Goal: Task Accomplishment & Management: Manage account settings

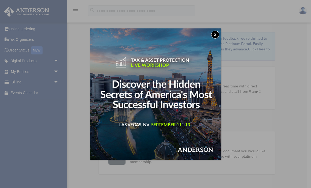
click at [216, 33] on button "x" at bounding box center [215, 34] width 8 height 8
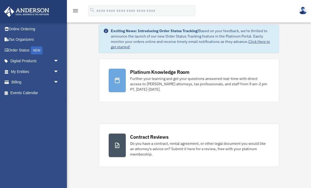
scroll to position [9, 0]
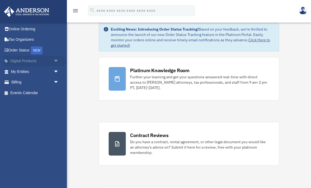
click at [22, 63] on link "Digital Products arrow_drop_down" at bounding box center [35, 61] width 63 height 11
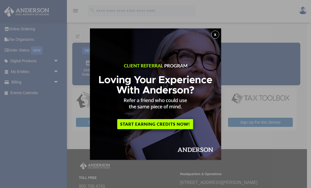
click at [215, 35] on button "x" at bounding box center [215, 34] width 8 height 8
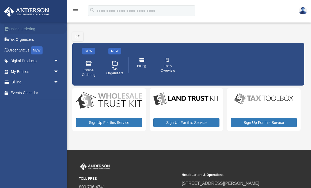
click at [29, 28] on link "Online Ordering" at bounding box center [35, 29] width 63 height 11
click at [26, 37] on link "Tax Organizers" at bounding box center [35, 39] width 63 height 11
click at [73, 10] on icon "menu" at bounding box center [75, 10] width 6 height 6
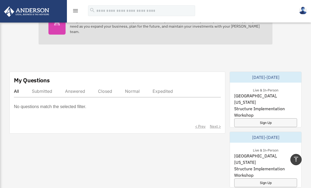
scroll to position [290, 0]
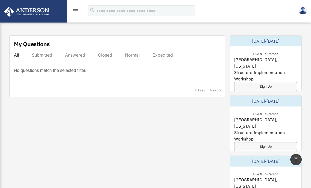
click at [105, 56] on div "Closed" at bounding box center [105, 54] width 14 height 5
click at [171, 52] on div "Expedited" at bounding box center [162, 54] width 20 height 5
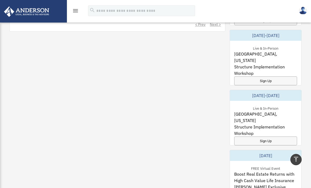
scroll to position [0, 0]
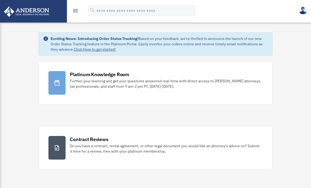
click at [74, 8] on icon "menu" at bounding box center [75, 10] width 6 height 6
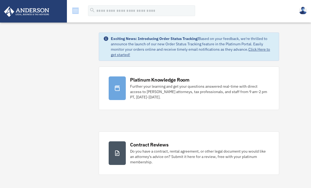
click at [69, 15] on div "menu" at bounding box center [75, 11] width 17 height 14
click at [306, 12] on img at bounding box center [303, 11] width 8 height 8
click at [79, 17] on div "menu" at bounding box center [75, 11] width 17 height 14
click at [75, 12] on icon "menu" at bounding box center [75, 10] width 6 height 6
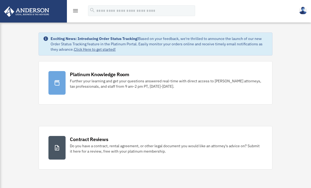
click at [73, 12] on icon "menu" at bounding box center [75, 10] width 6 height 6
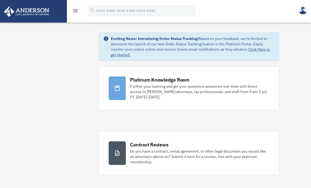
click at [75, 18] on div "menu search Site Menu add avi.assidon@gmail.com Reset Password Logout" at bounding box center [155, 13] width 303 height 18
click at [75, 12] on icon "menu" at bounding box center [75, 10] width 6 height 6
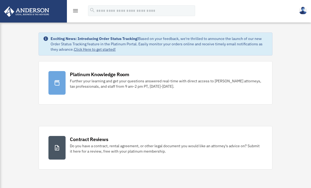
click at [75, 12] on icon "menu" at bounding box center [75, 10] width 6 height 6
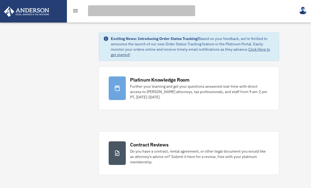
click at [106, 13] on input "search" at bounding box center [141, 10] width 107 height 11
click at [105, 13] on input "search" at bounding box center [141, 10] width 107 height 11
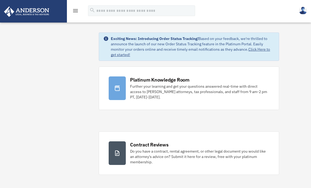
click at [52, 11] on link at bounding box center [33, 11] width 67 height 23
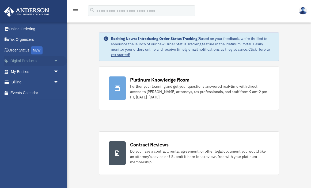
click at [56, 59] on span "arrow_drop_down" at bounding box center [59, 61] width 11 height 11
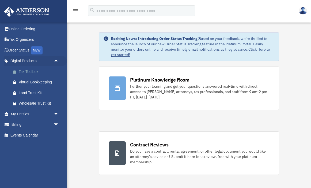
click at [30, 73] on div "Tax Toolbox" at bounding box center [39, 71] width 41 height 7
click at [18, 41] on link "Tax Organizers" at bounding box center [35, 39] width 63 height 11
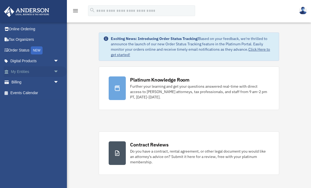
click at [55, 74] on span "arrow_drop_down" at bounding box center [59, 71] width 11 height 11
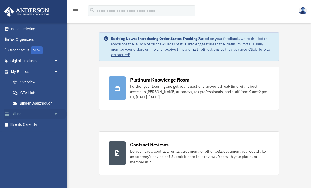
click at [55, 115] on span "arrow_drop_down" at bounding box center [59, 113] width 11 height 11
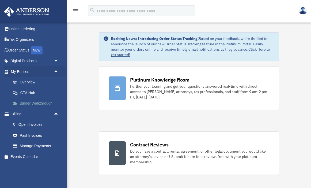
click at [44, 102] on link "Binder Walkthrough" at bounding box center [36, 103] width 59 height 11
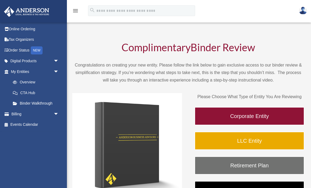
click at [304, 10] on img at bounding box center [303, 11] width 8 height 8
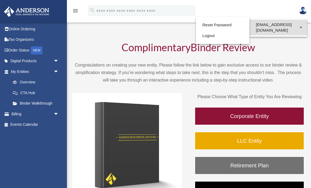
click at [281, 24] on link "[EMAIL_ADDRESS][DOMAIN_NAME]" at bounding box center [278, 28] width 58 height 16
